Goal: Entertainment & Leisure: Consume media (video, audio)

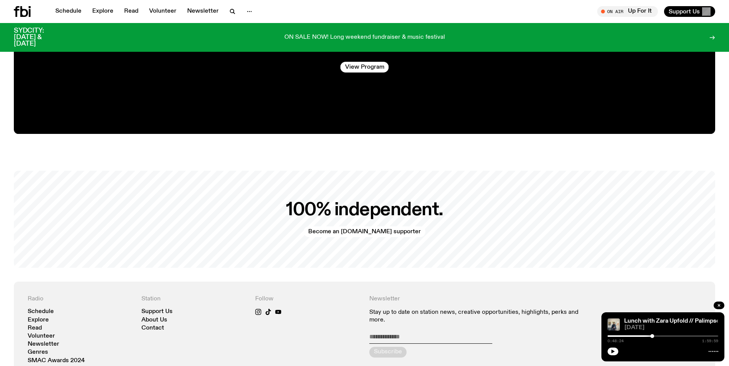
scroll to position [1762, 0]
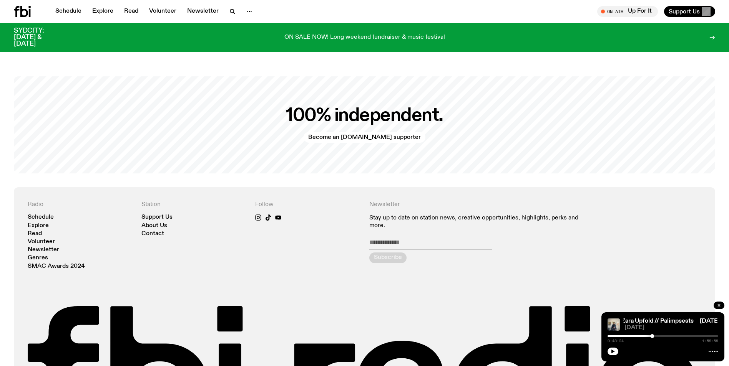
click at [495, 34] on div "ON SALE NOW! Long weekend fundraiser & music festival" at bounding box center [364, 38] width 590 height 20
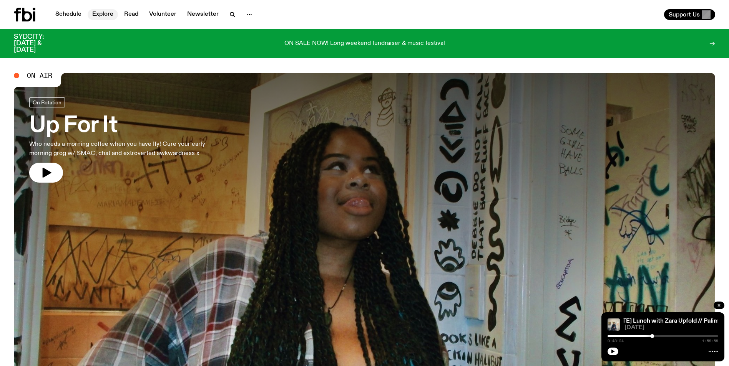
click at [105, 15] on link "Explore" at bounding box center [103, 14] width 30 height 11
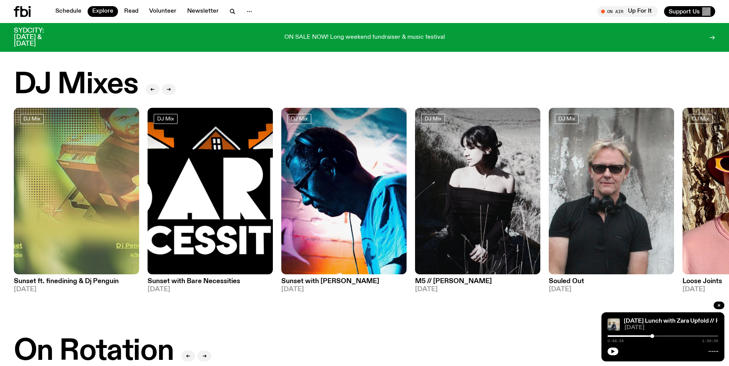
scroll to position [264, 0]
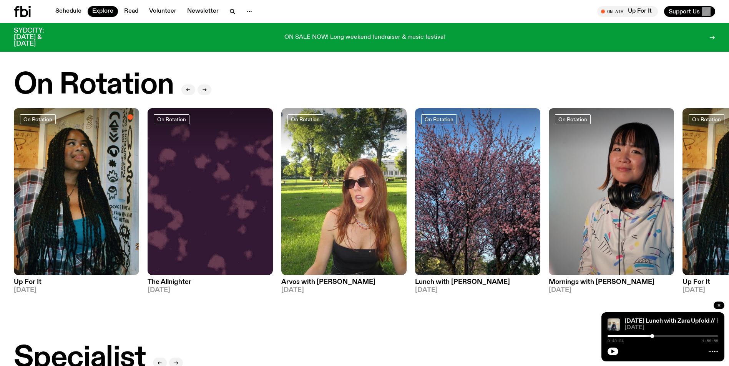
click at [89, 91] on h2 "On Rotation" at bounding box center [94, 85] width 160 height 29
click at [202, 89] on icon "button" at bounding box center [204, 90] width 5 height 5
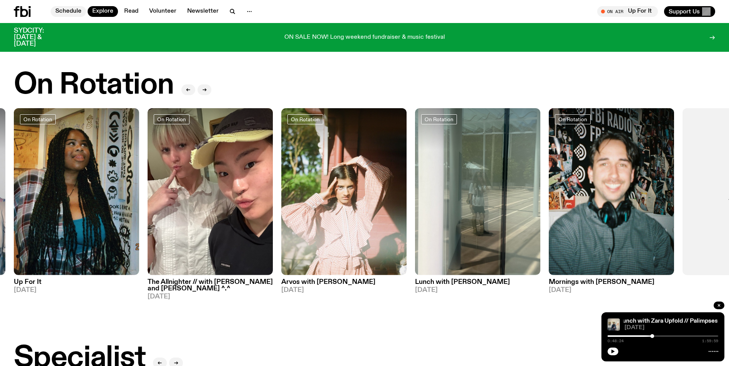
click at [68, 15] on link "Schedule" at bounding box center [68, 11] width 35 height 11
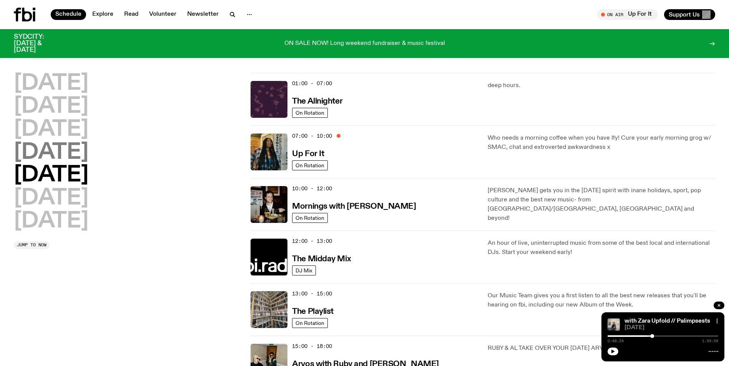
click at [31, 156] on h2 "Thursday" at bounding box center [51, 153] width 75 height 22
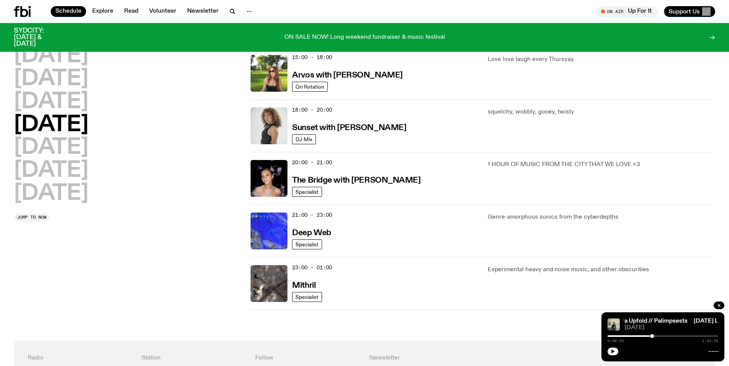
scroll to position [214, 0]
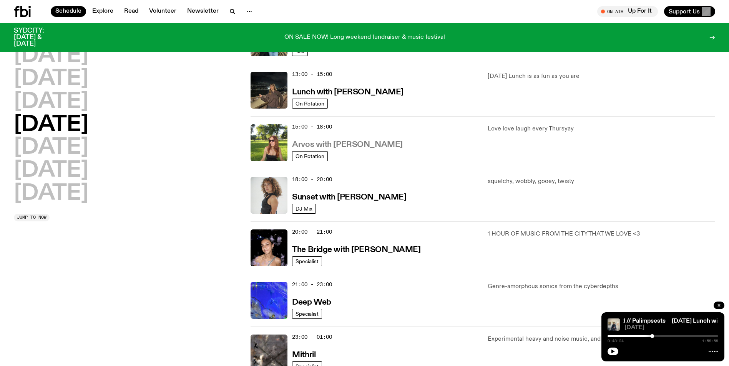
click at [340, 148] on h3 "Arvos with Lizzie Bowles" at bounding box center [347, 145] width 110 height 8
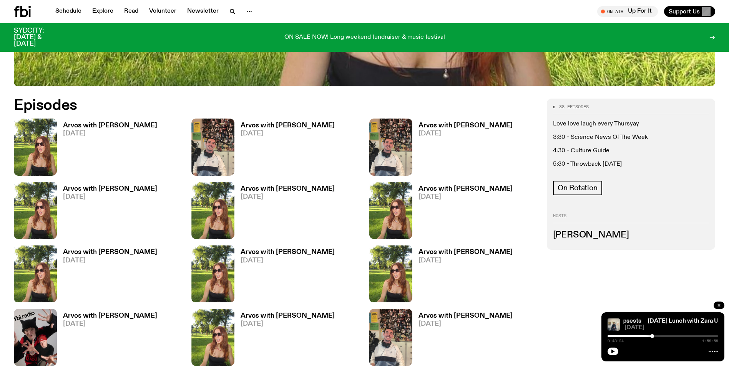
scroll to position [418, 0]
click at [93, 128] on h3 "Arvos with Lizzie Bowles" at bounding box center [110, 125] width 94 height 7
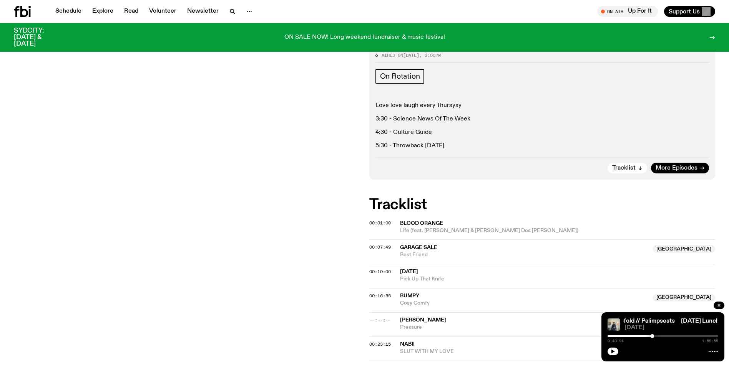
scroll to position [73, 0]
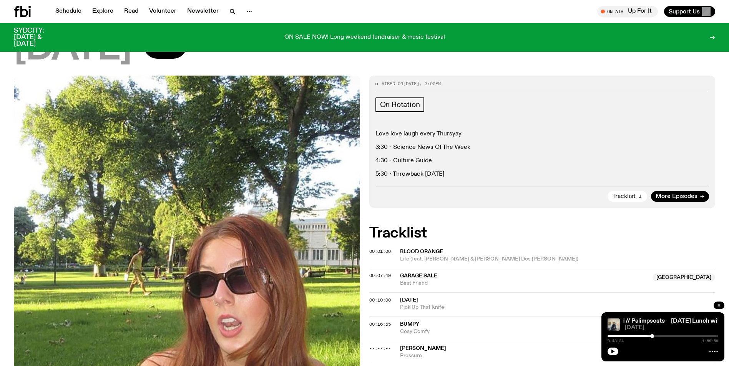
click at [624, 197] on span "Tracklist" at bounding box center [623, 197] width 23 height 6
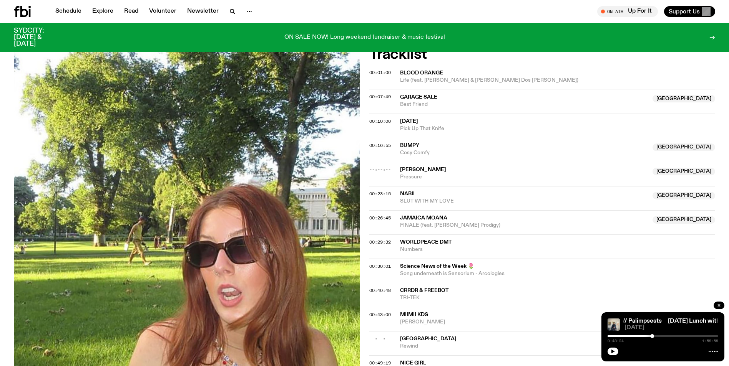
scroll to position [254, 0]
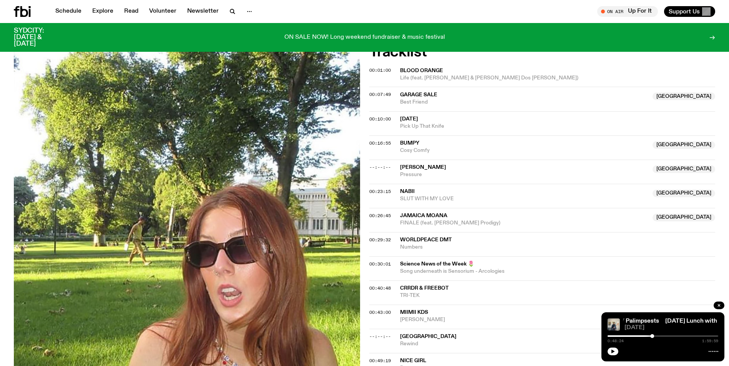
click at [495, 206] on div "00:23:15 nabii Australia SLUT WITH MY LOVE Australia" at bounding box center [542, 196] width 346 height 24
click at [453, 216] on span "Jamaica Moana" at bounding box center [524, 215] width 248 height 7
click at [438, 221] on div "Copied" at bounding box center [524, 219] width 248 height 15
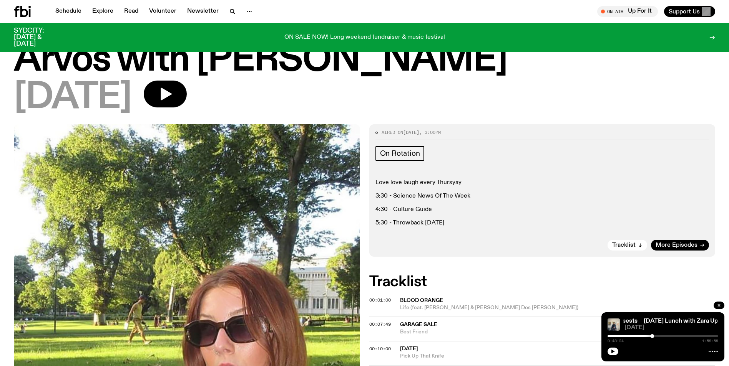
scroll to position [23, 0]
click at [607, 356] on div "Sunday Lunch with Zara Upfold // Palimpsests Sunday Lunch with Zara Upfold // P…" at bounding box center [662, 337] width 123 height 49
click at [609, 352] on button "button" at bounding box center [612, 352] width 11 height 8
click at [646, 337] on div at bounding box center [596, 337] width 111 height 2
drag, startPoint x: 662, startPoint y: 332, endPoint x: 662, endPoint y: 337, distance: 5.0
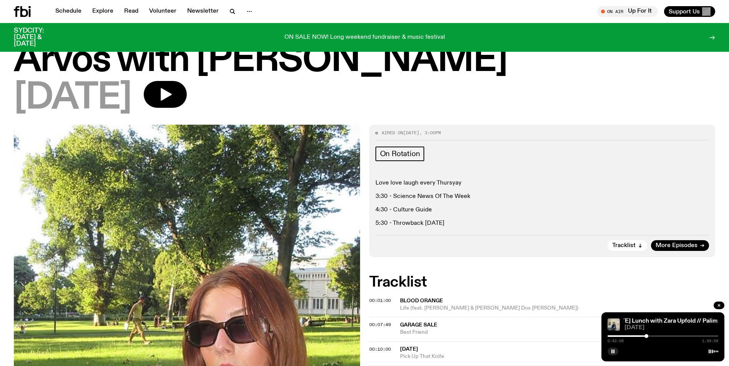
click at [662, 335] on div "Sunday Lunch with Zara Upfold // Palimpsests Sunday Lunch with Zara Upfold // P…" at bounding box center [662, 337] width 123 height 49
click at [661, 338] on div "0:42:06 1:59:59" at bounding box center [662, 338] width 111 height 9
click at [665, 336] on div at bounding box center [662, 337] width 111 height 2
click at [681, 336] on div at bounding box center [662, 337] width 111 height 2
click at [692, 337] on div at bounding box center [662, 337] width 111 height 2
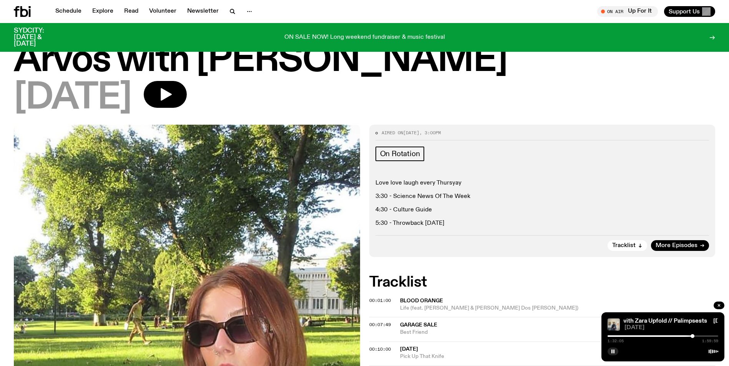
click at [701, 336] on div at bounding box center [662, 337] width 111 height 2
click at [173, 90] on icon "button" at bounding box center [164, 94] width 15 height 15
drag, startPoint x: 618, startPoint y: 335, endPoint x: 649, endPoint y: 337, distance: 31.2
click at [649, 337] on div "0:00:00 1:59:59" at bounding box center [662, 338] width 111 height 9
drag, startPoint x: 615, startPoint y: 335, endPoint x: 631, endPoint y: 334, distance: 16.6
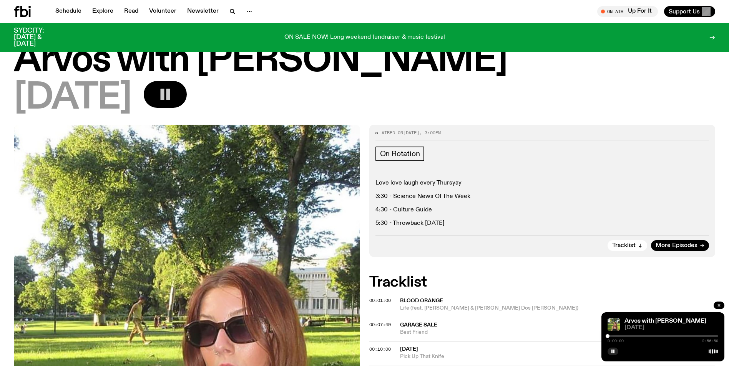
click at [631, 334] on div "Arvos with Lizzie Bowles 04.09.25 0:00:00 2:56:50" at bounding box center [662, 337] width 123 height 49
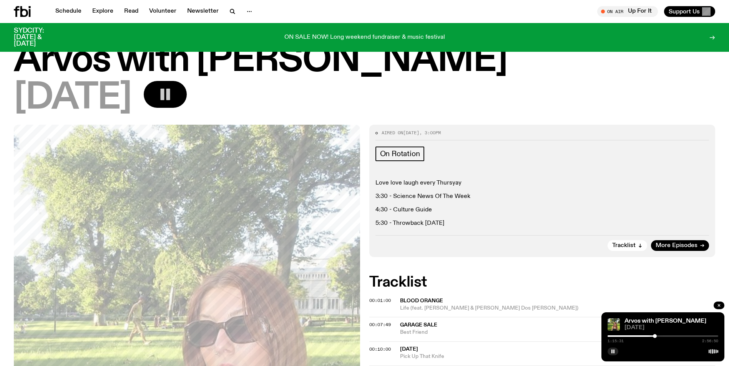
drag, startPoint x: 608, startPoint y: 337, endPoint x: 658, endPoint y: 338, distance: 49.2
click at [656, 338] on div at bounding box center [655, 337] width 4 height 4
click at [656, 336] on div at bounding box center [658, 337] width 4 height 4
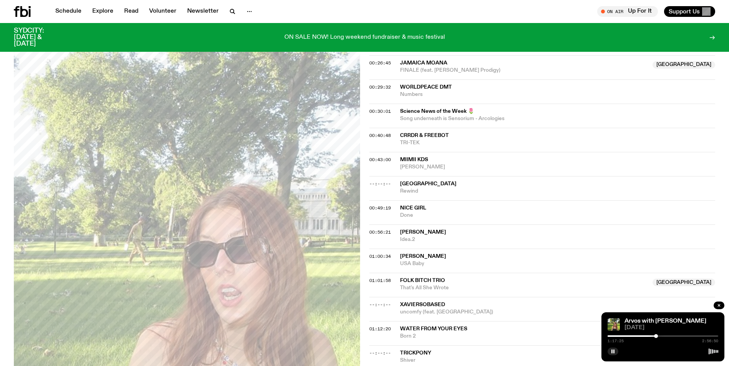
scroll to position [408, 0]
click at [660, 336] on div at bounding box center [662, 337] width 111 height 2
click at [667, 336] on div at bounding box center [662, 337] width 111 height 2
click at [670, 337] on div at bounding box center [662, 337] width 111 height 2
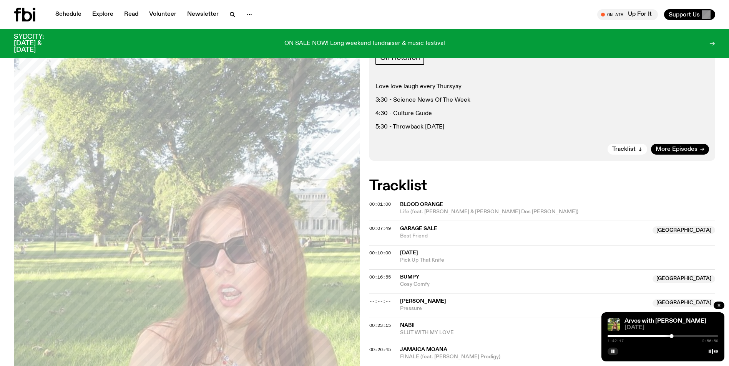
scroll to position [0, 0]
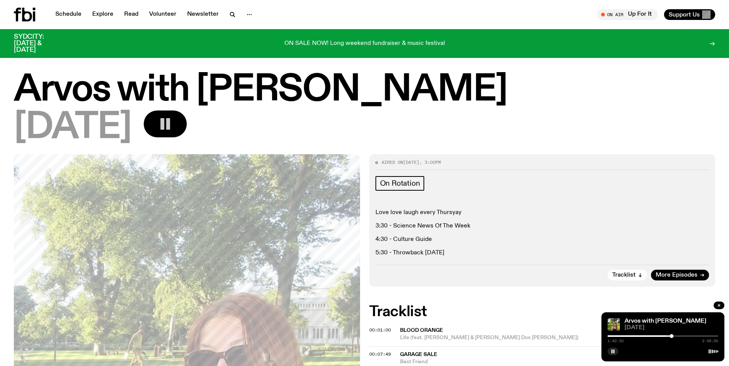
click at [676, 337] on div "1:42:20 2:56:50" at bounding box center [662, 338] width 111 height 9
click at [676, 336] on div at bounding box center [662, 337] width 111 height 2
click at [672, 336] on div at bounding box center [620, 337] width 111 height 2
click at [668, 335] on div "1:43:11 2:56:50" at bounding box center [662, 338] width 111 height 9
click at [668, 337] on div at bounding box center [616, 337] width 111 height 2
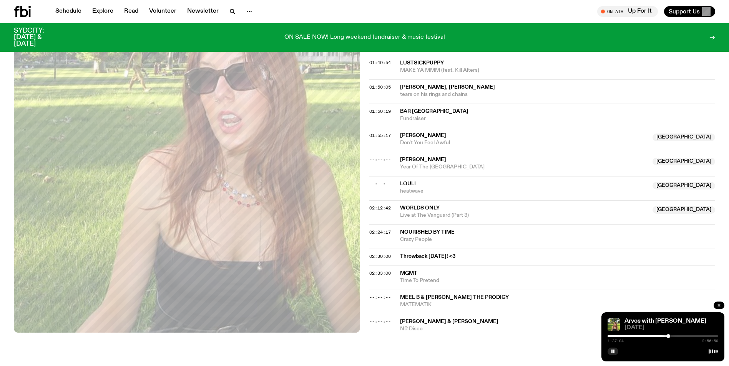
scroll to position [819, 0]
click at [670, 337] on div at bounding box center [670, 337] width 4 height 4
click at [669, 336] on div at bounding box center [669, 337] width 4 height 4
click at [672, 337] on div at bounding box center [672, 337] width 4 height 4
click at [669, 336] on div at bounding box center [616, 337] width 111 height 2
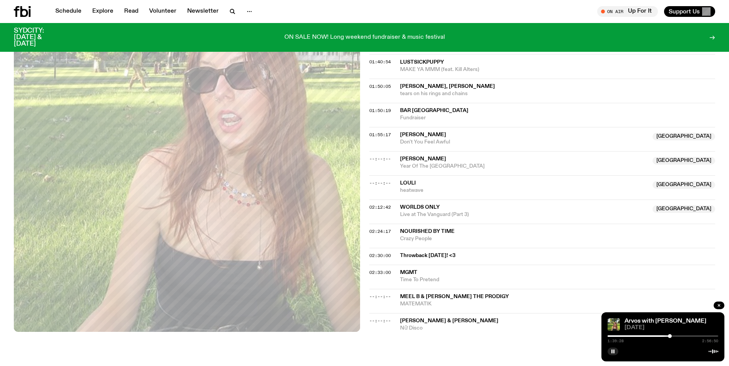
click at [670, 336] on div at bounding box center [670, 337] width 4 height 4
click at [671, 336] on div at bounding box center [662, 337] width 111 height 2
click at [681, 334] on div "Arvos with Lizzie Bowles 04.09.25 1:44:01 2:56:50" at bounding box center [662, 337] width 123 height 49
click at [675, 336] on div at bounding box center [662, 337] width 111 height 2
click at [673, 333] on div "Arvos with Lizzie Bowles 04.09.25 1:48:04 2:56:50" at bounding box center [662, 337] width 123 height 49
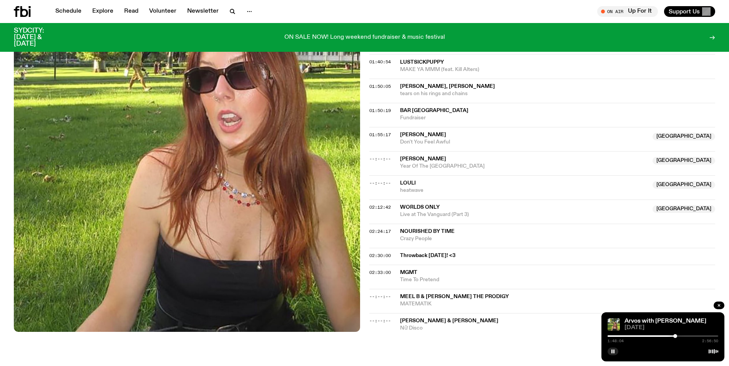
click at [680, 334] on div "1:48:04 2:56:50" at bounding box center [662, 338] width 111 height 9
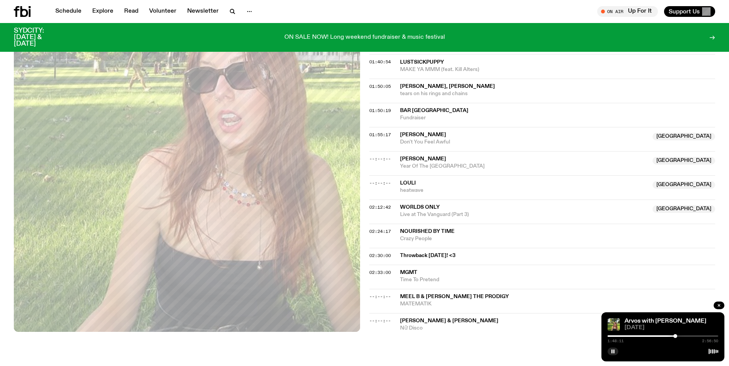
click at [678, 337] on div at bounding box center [662, 337] width 111 height 2
click at [681, 337] on div at bounding box center [662, 337] width 111 height 2
click at [676, 336] on div at bounding box center [625, 337] width 111 height 2
click at [677, 336] on div at bounding box center [677, 337] width 4 height 4
click at [679, 336] on div at bounding box center [662, 337] width 111 height 2
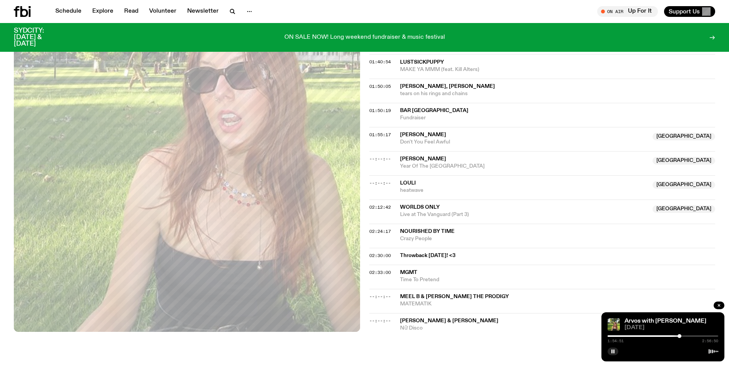
click at [683, 335] on div "1:54:51 2:56:50" at bounding box center [662, 338] width 111 height 9
click at [684, 333] on div "Arvos with Lizzie Bowles 04.09.25 1:54:51 2:56:50" at bounding box center [662, 337] width 123 height 49
click at [682, 336] on div at bounding box center [662, 337] width 111 height 2
click at [688, 335] on div "1:59:45 2:56:50" at bounding box center [662, 338] width 111 height 9
click at [685, 337] on div at bounding box center [662, 337] width 111 height 2
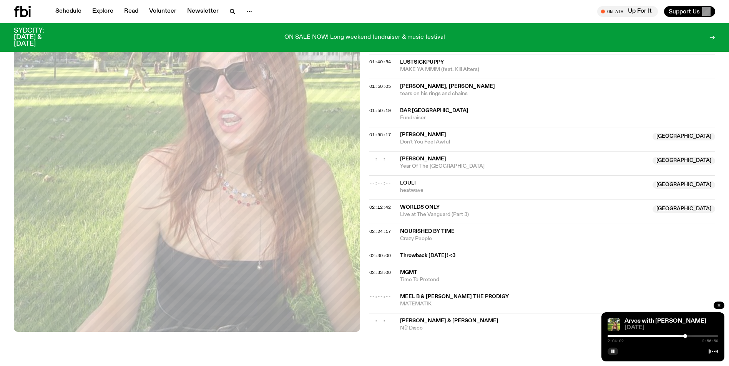
click at [690, 335] on div "2:04:02 2:56:50" at bounding box center [662, 338] width 111 height 9
click at [693, 335] on div "2:04:03 2:56:50" at bounding box center [662, 338] width 111 height 9
click at [691, 337] on div at bounding box center [662, 337] width 111 height 2
click at [697, 336] on div at bounding box center [662, 337] width 111 height 2
drag, startPoint x: 499, startPoint y: 259, endPoint x: 491, endPoint y: 264, distance: 9.5
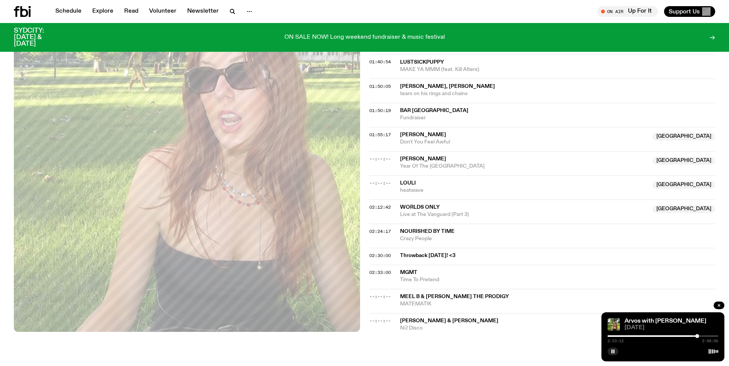
click at [491, 264] on div "02:30:00 Throwback Thursday! <3" at bounding box center [542, 256] width 346 height 17
